Goal: Find specific page/section: Find specific page/section

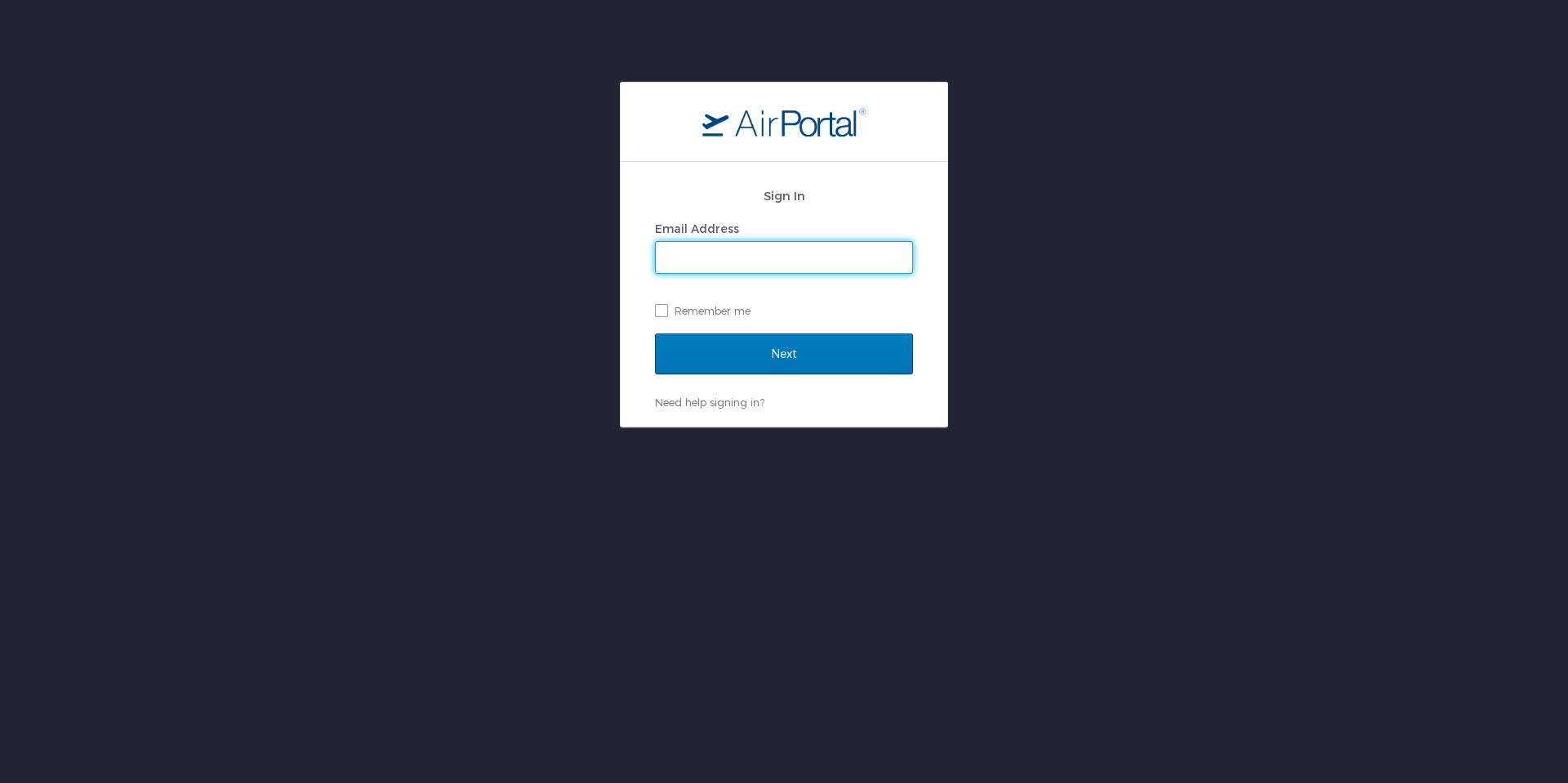
type input "whitney.burchill@cbtravel.com"
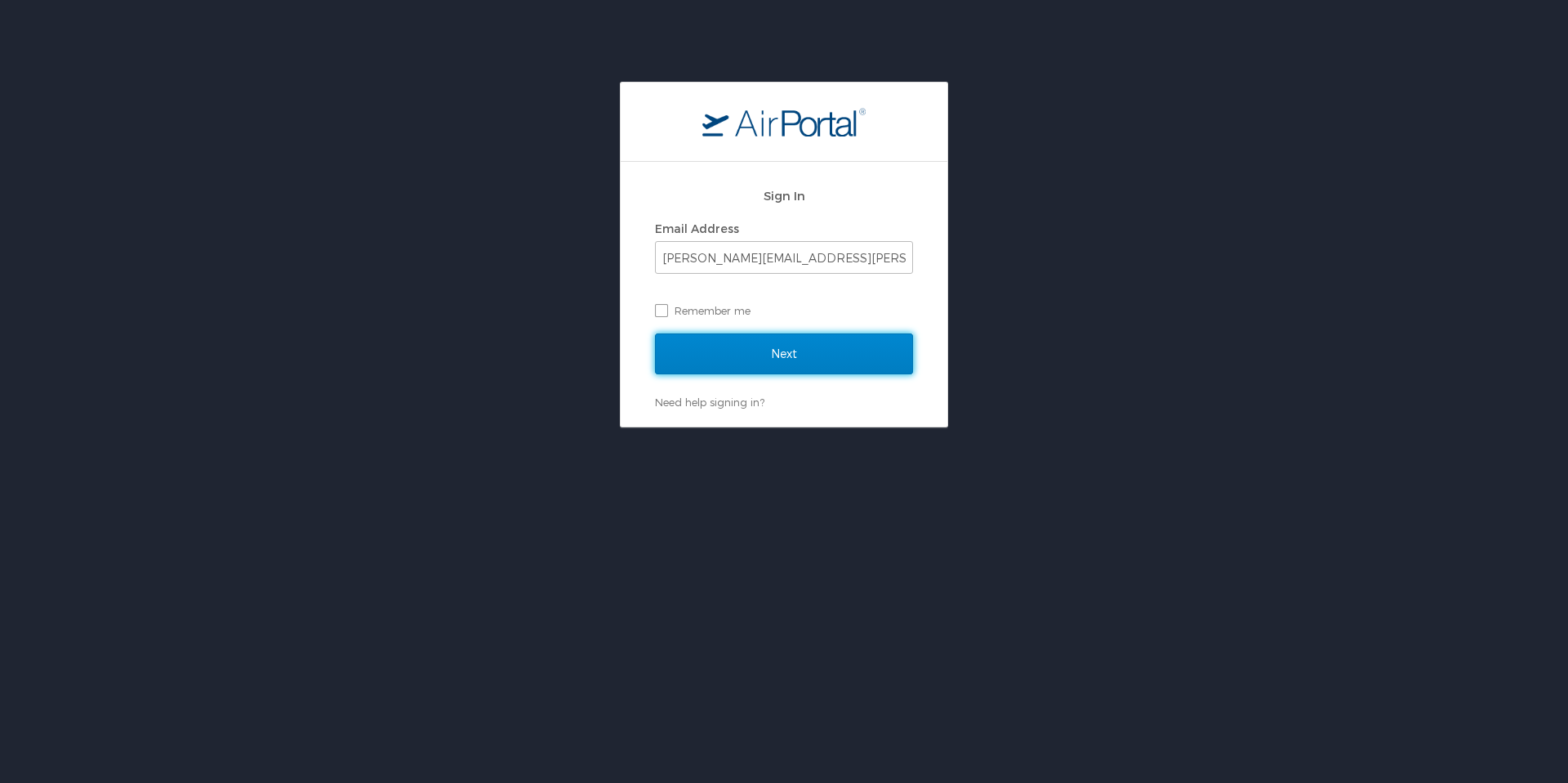
click at [756, 340] on input "Next" at bounding box center [784, 353] width 258 height 41
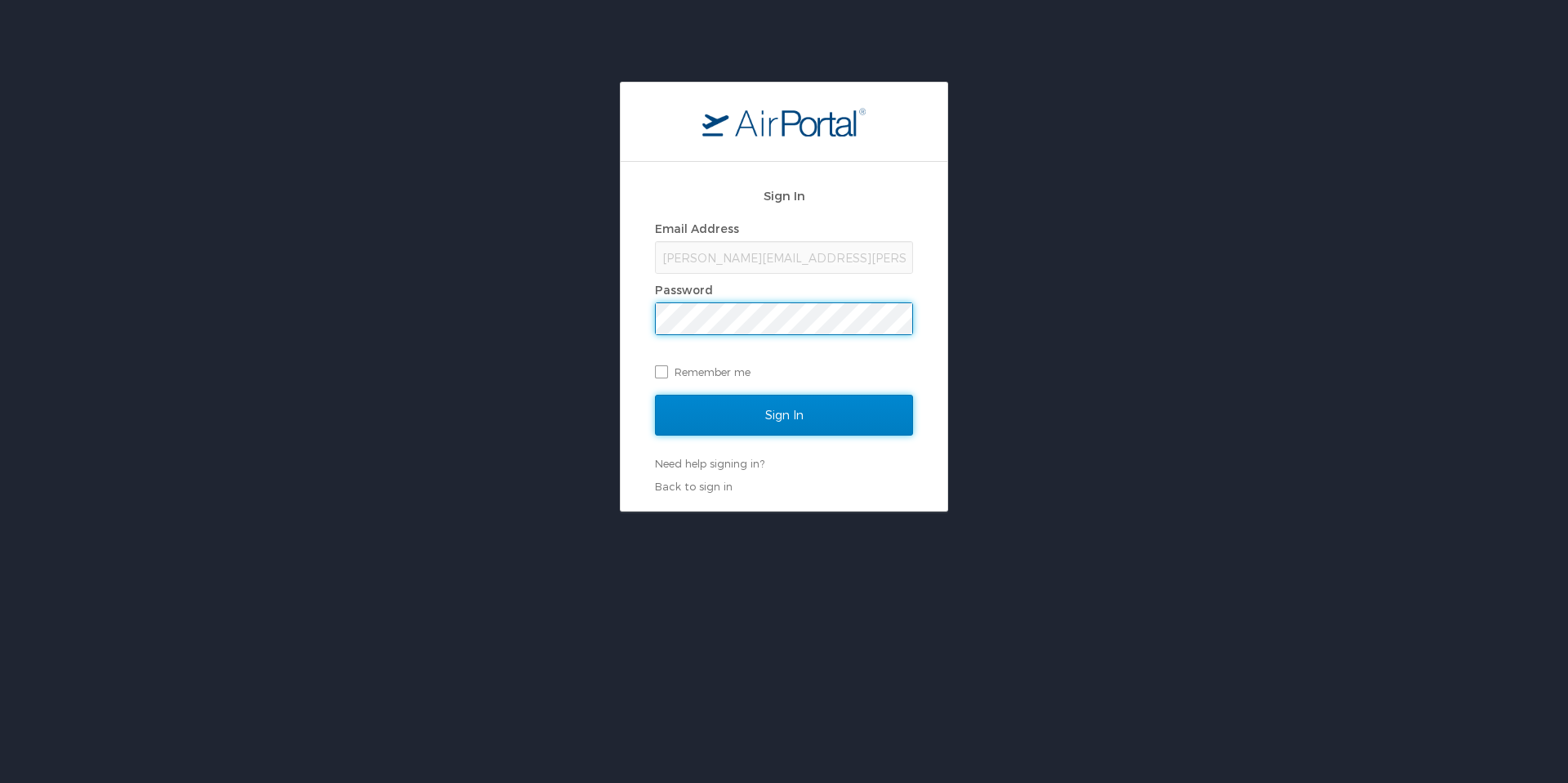
click at [758, 409] on input "Sign In" at bounding box center [784, 414] width 258 height 41
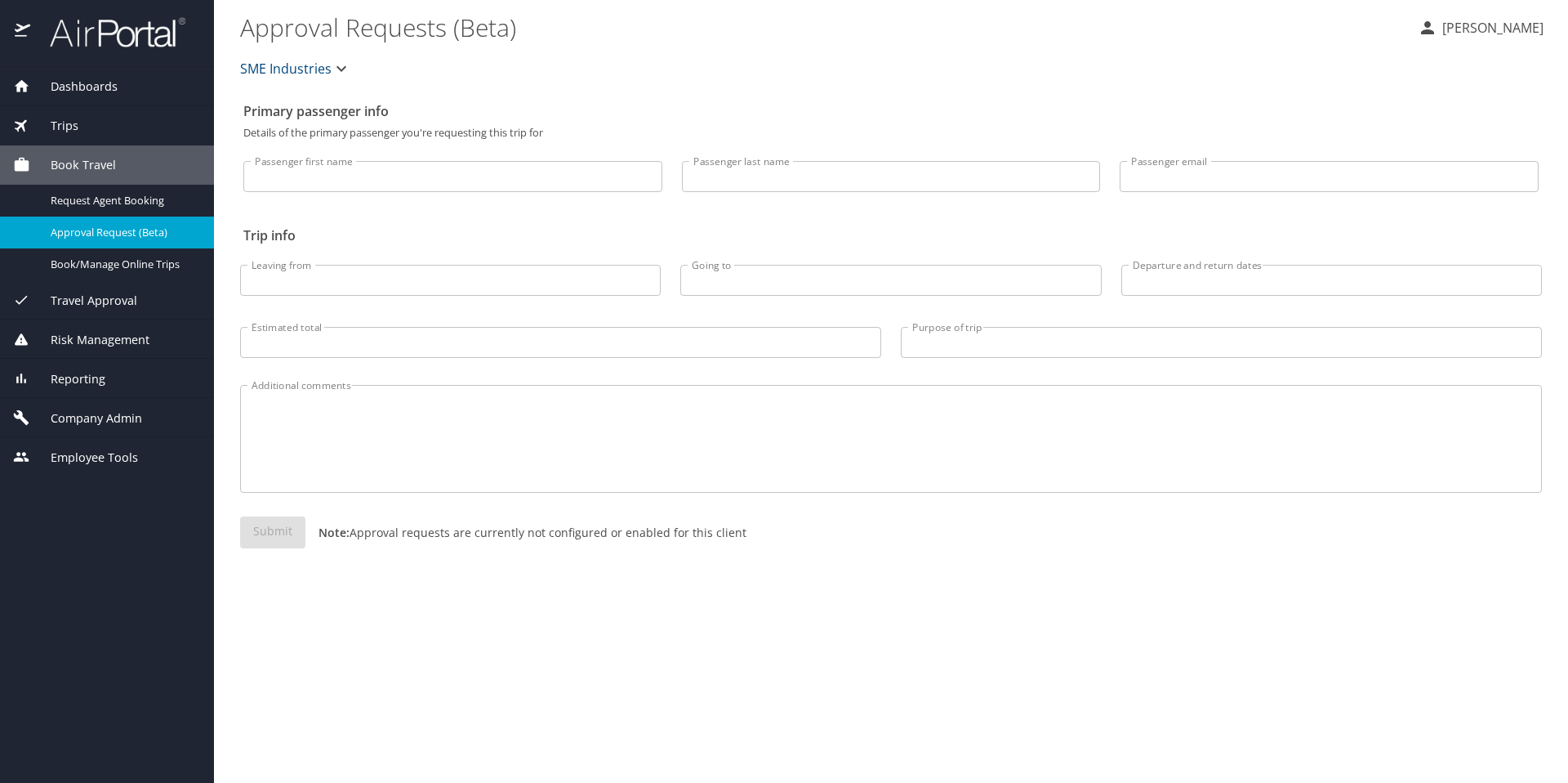
click at [301, 64] on span "SME Industries" at bounding box center [286, 69] width 91 height 23
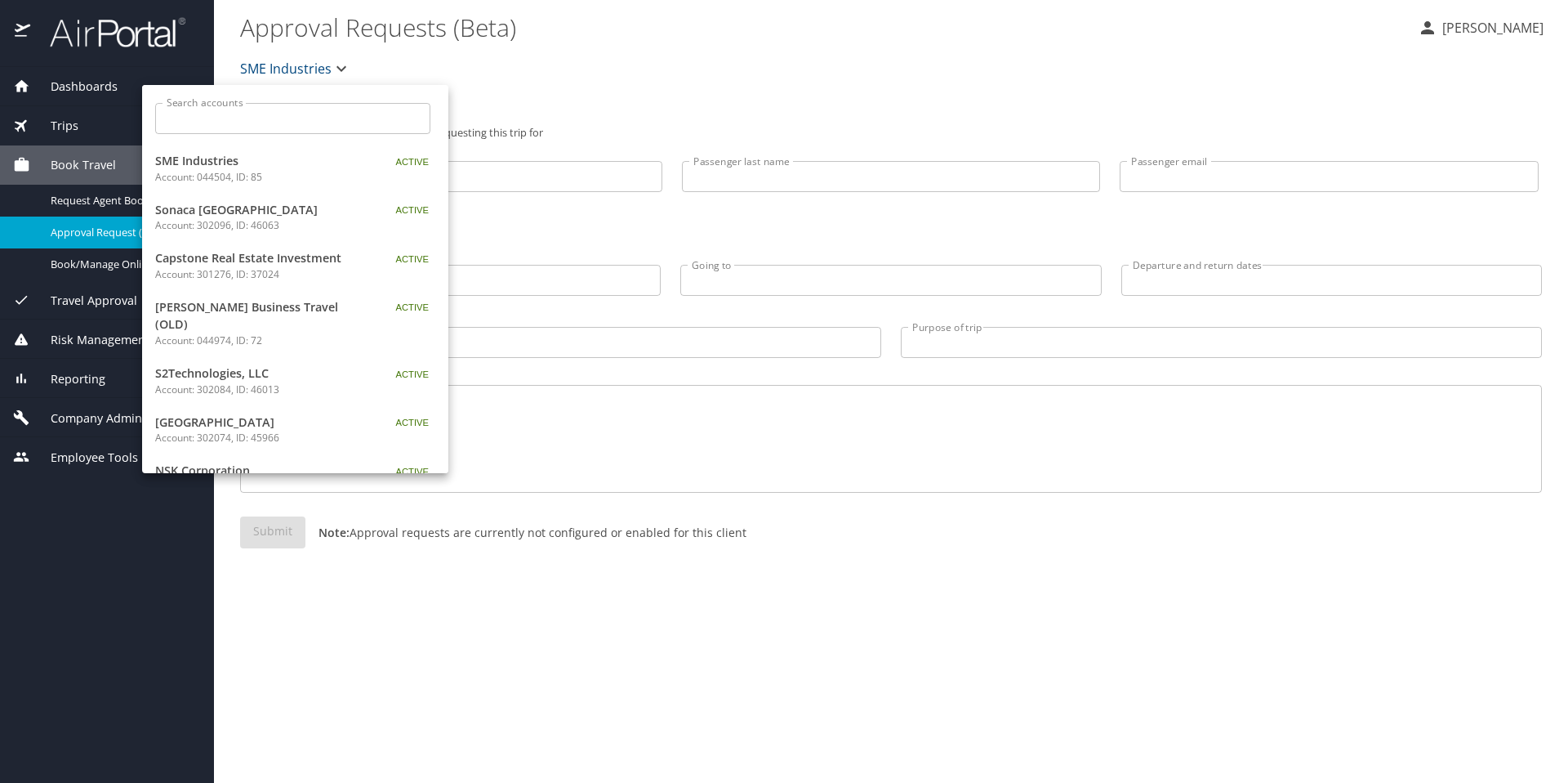
click at [300, 105] on input "Search accounts" at bounding box center [298, 118] width 265 height 31
type input "j"
click at [27, 384] on div at bounding box center [784, 391] width 1568 height 783
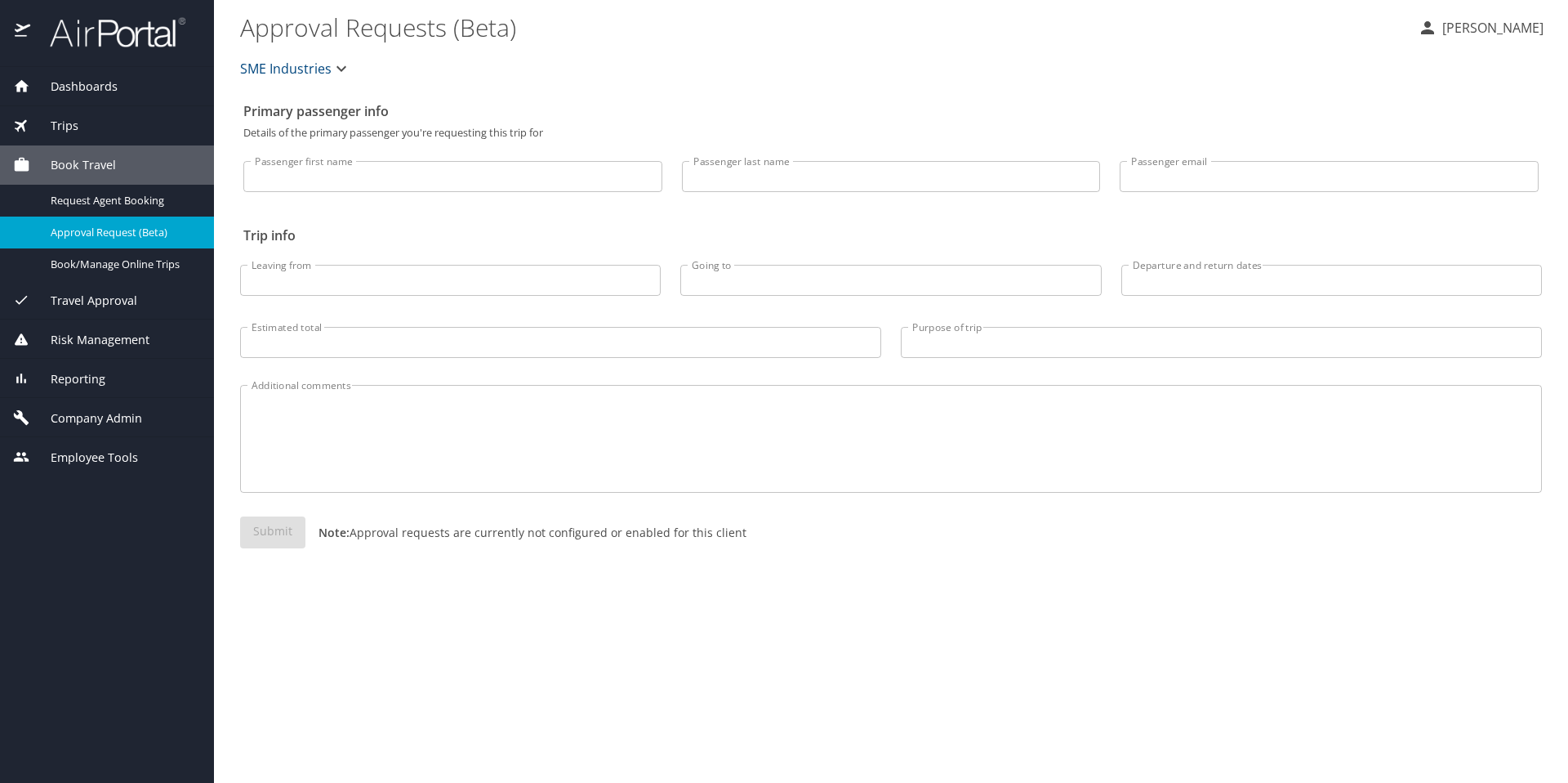
click at [57, 384] on div "Search accounts Search accounts SME Industries Account: 044504, ID: 85 Active S…" at bounding box center [784, 391] width 1568 height 783
click at [57, 384] on span "Reporting" at bounding box center [67, 379] width 76 height 18
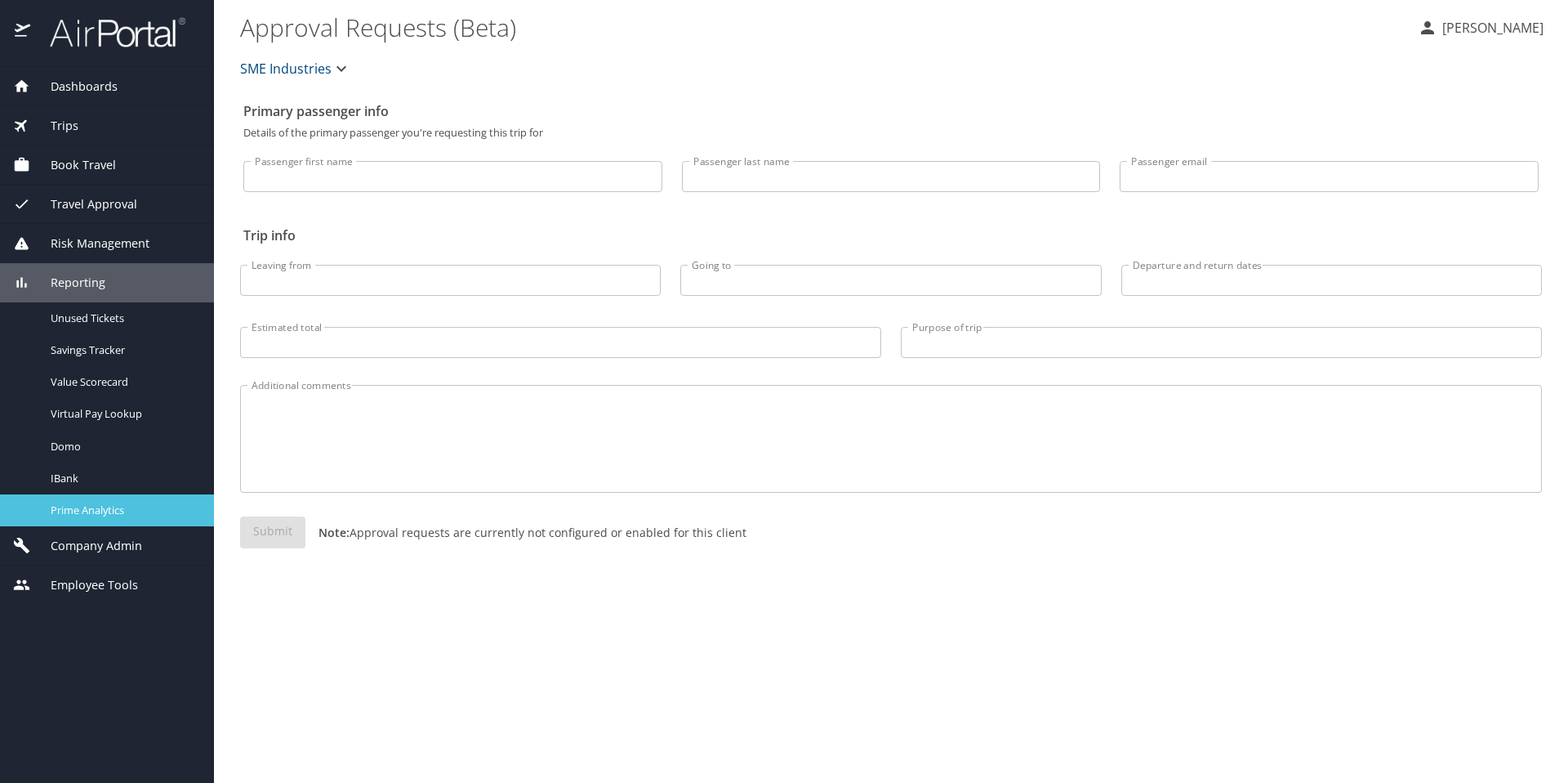
click at [91, 505] on span "Prime Analytics" at bounding box center [122, 510] width 144 height 16
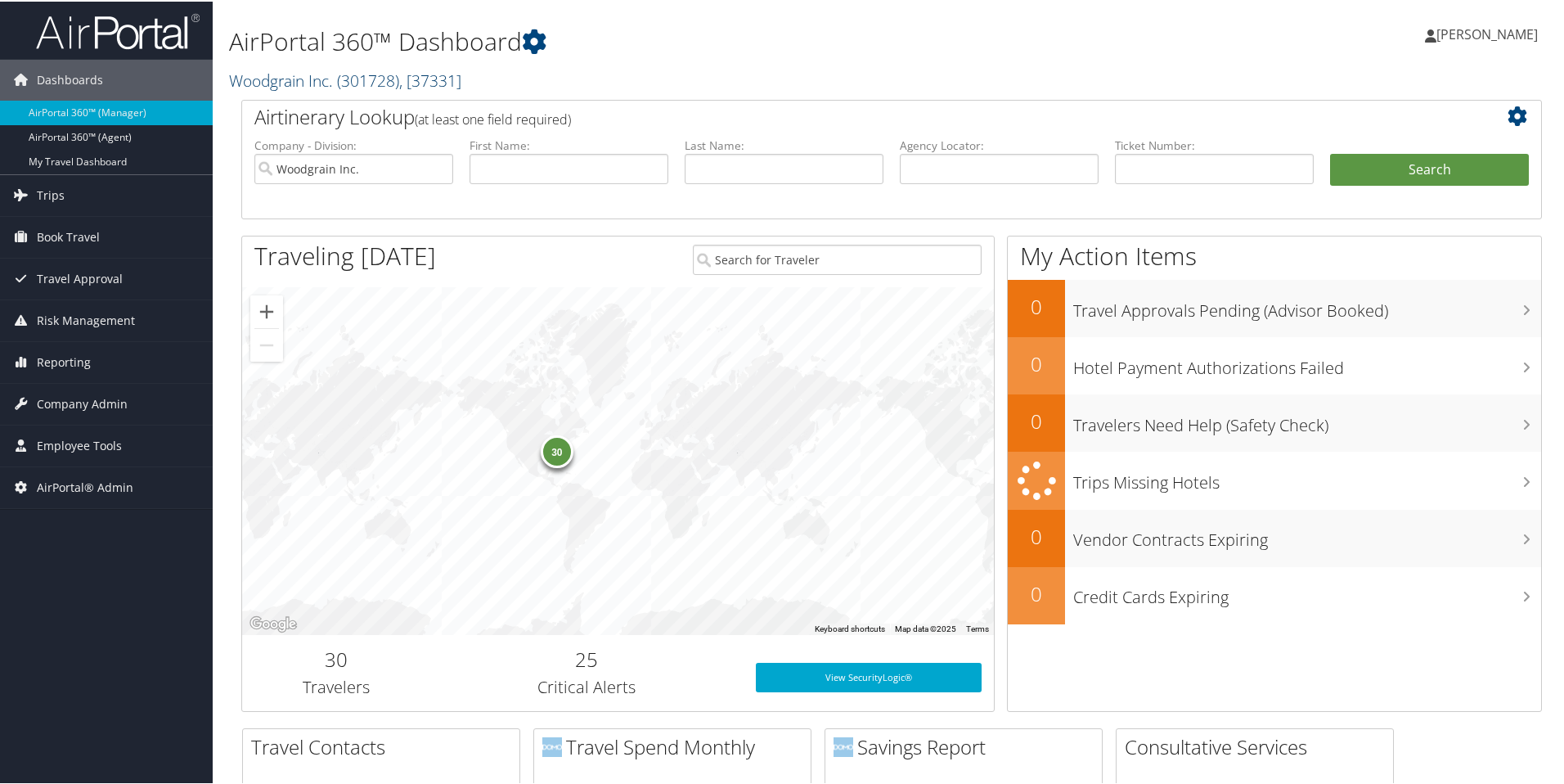
click at [338, 77] on span "( 301728 )" at bounding box center [368, 79] width 62 height 22
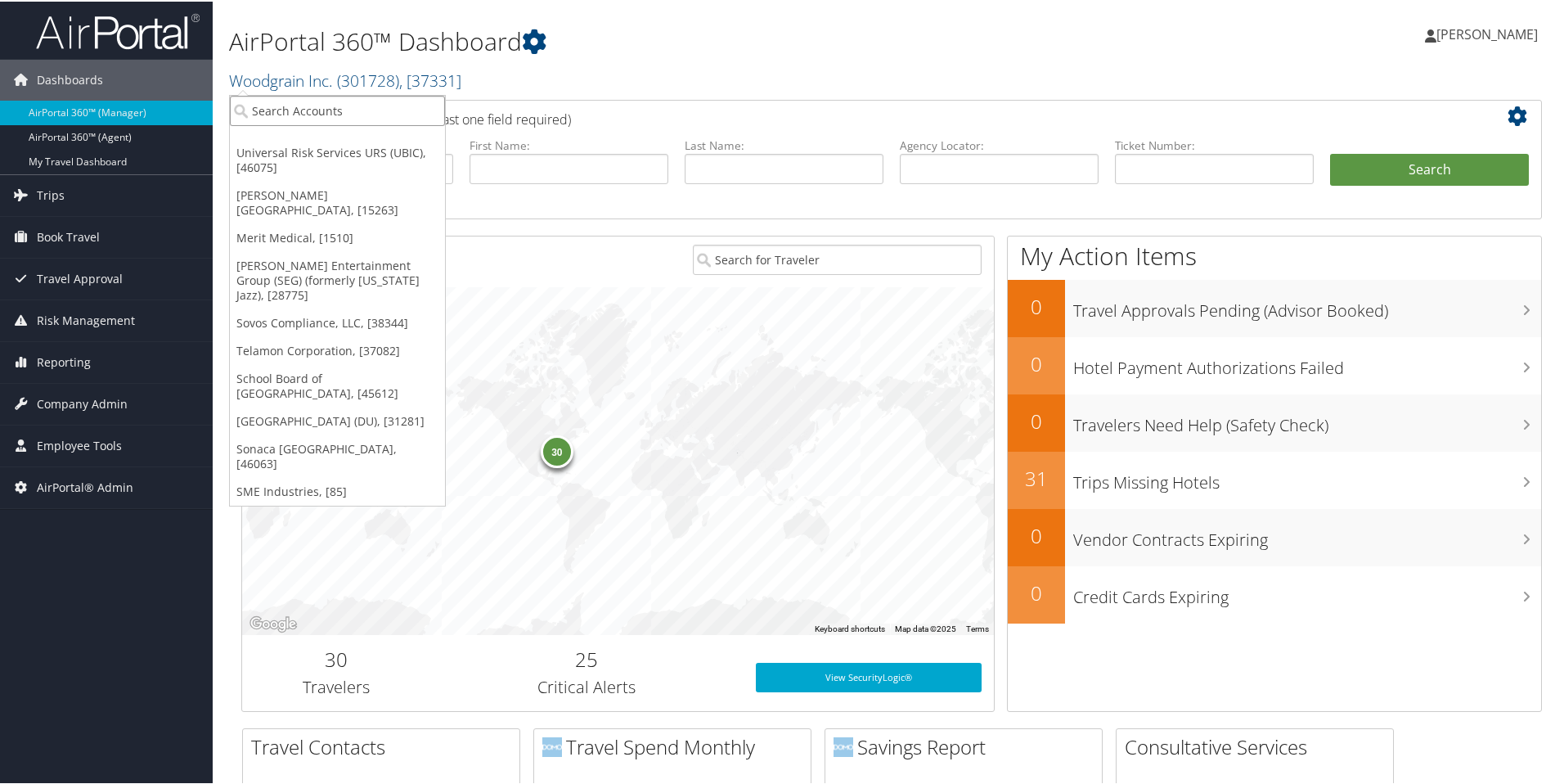
click at [333, 106] on input "search" at bounding box center [337, 109] width 215 height 30
click at [106, 394] on span "Company Admin" at bounding box center [81, 402] width 91 height 41
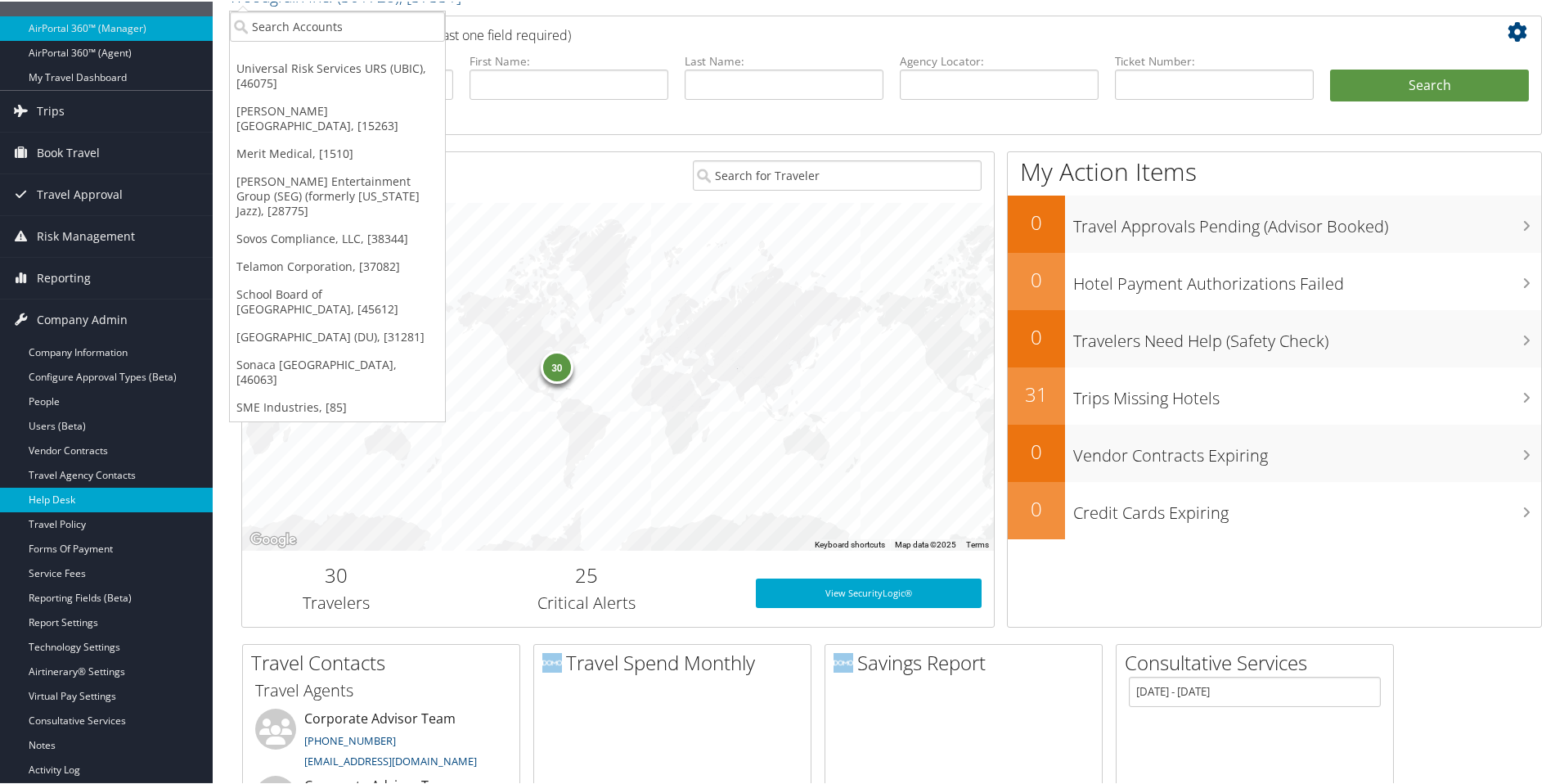
scroll to position [86, 0]
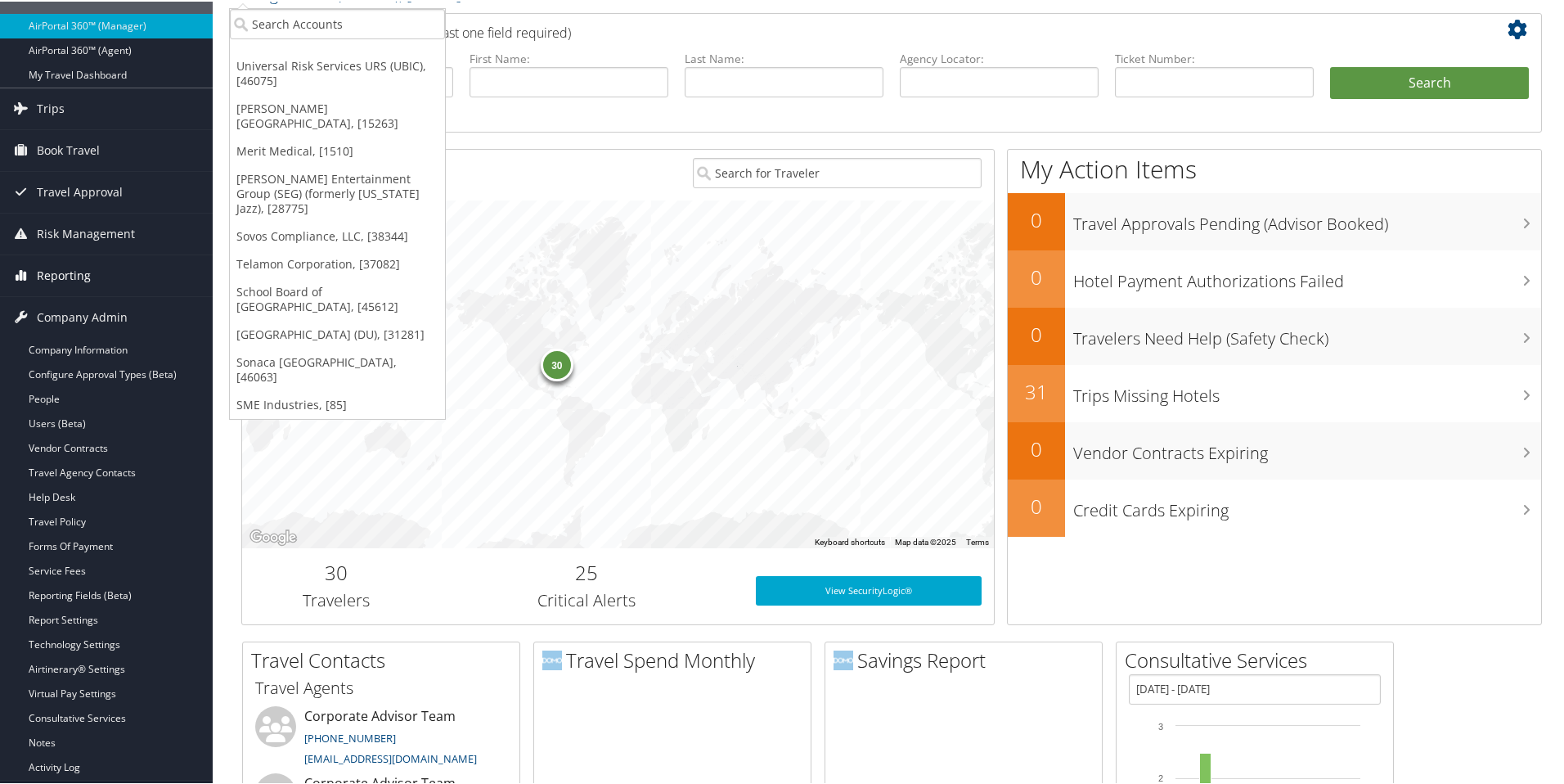
click at [54, 258] on span "Reporting" at bounding box center [63, 274] width 54 height 41
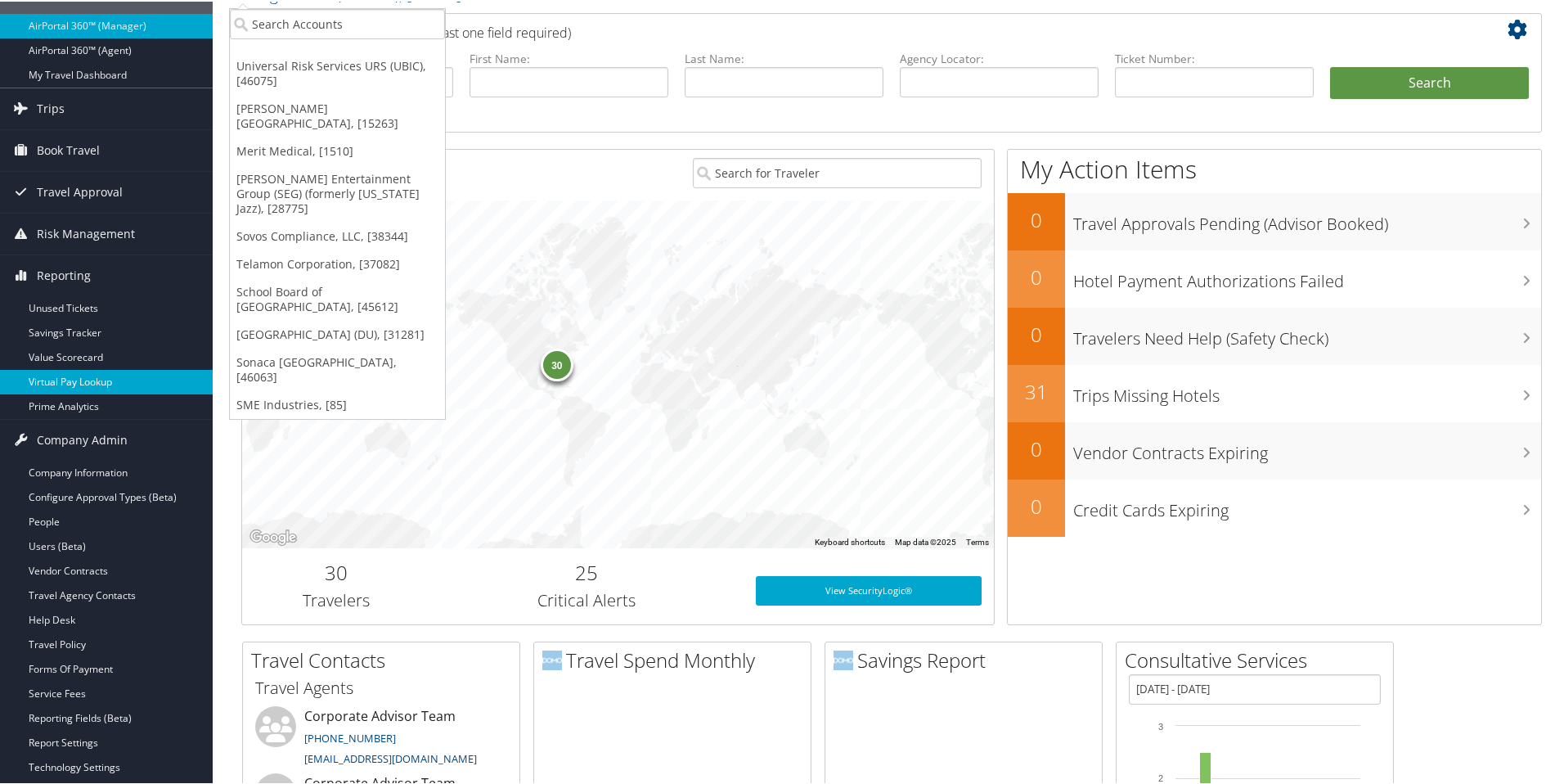
click at [83, 389] on link "Virtual Pay Lookup" at bounding box center [106, 381] width 213 height 25
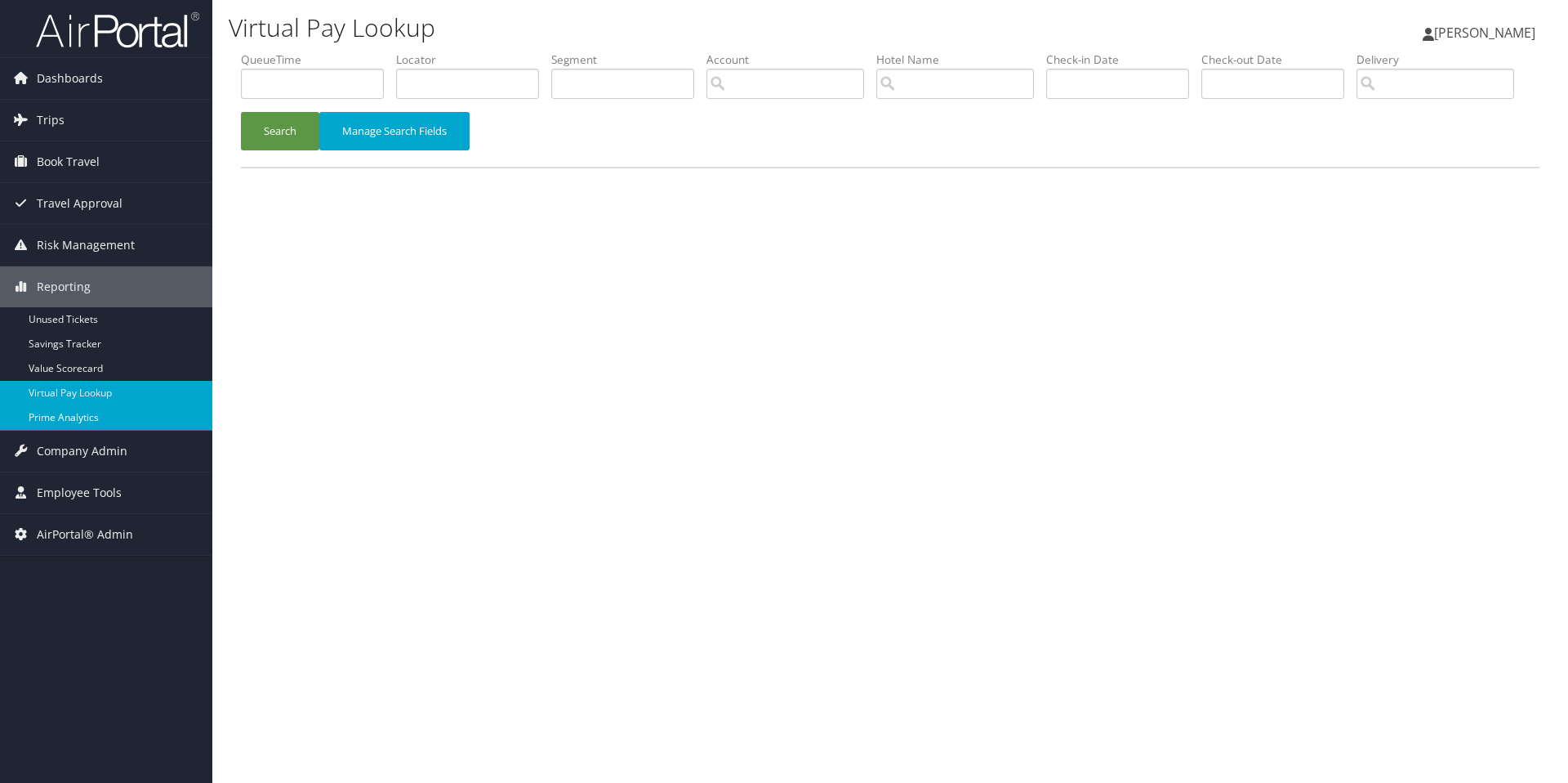
click at [68, 420] on link "Prime Analytics" at bounding box center [106, 418] width 212 height 25
